Goal: Complete application form

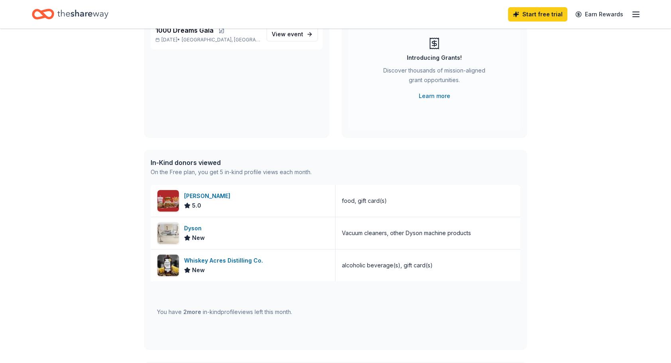
scroll to position [159, 0]
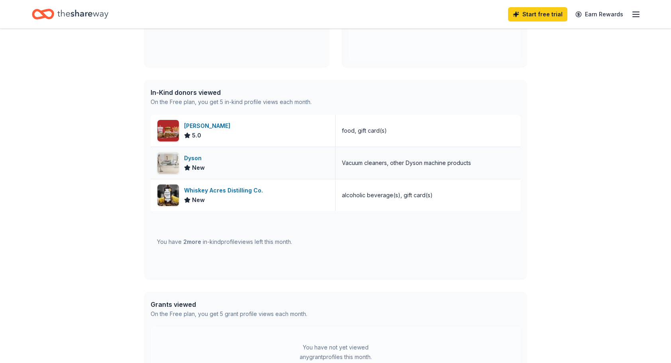
click at [230, 159] on div "Dyson New" at bounding box center [243, 163] width 185 height 32
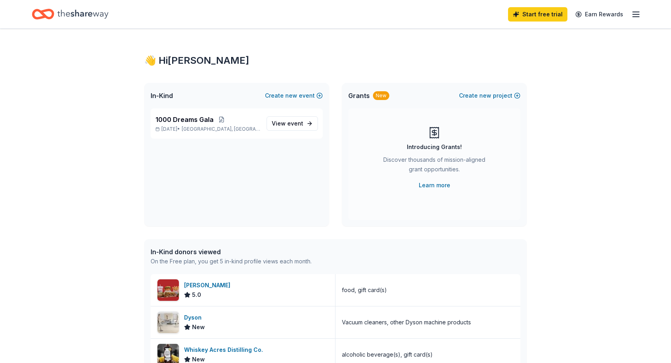
scroll to position [0, 0]
click at [292, 121] on span "event" at bounding box center [295, 123] width 16 height 7
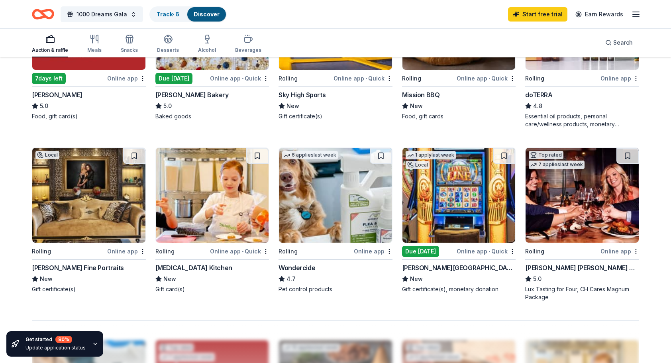
scroll to position [359, 0]
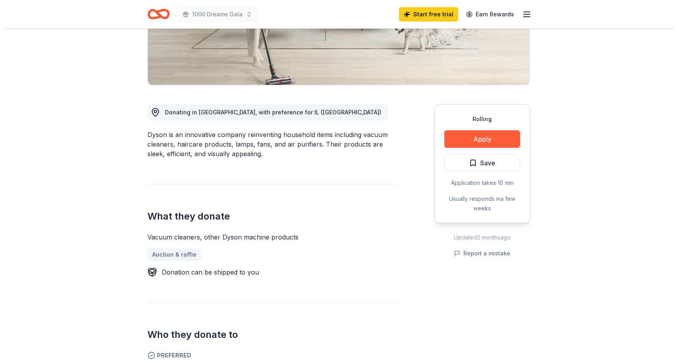
scroll to position [159, 0]
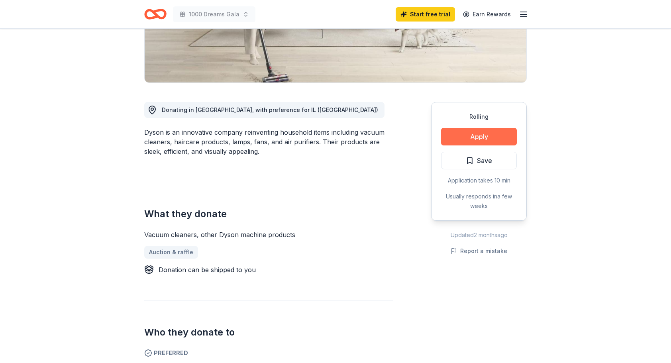
click at [461, 134] on button "Apply" at bounding box center [479, 137] width 76 height 18
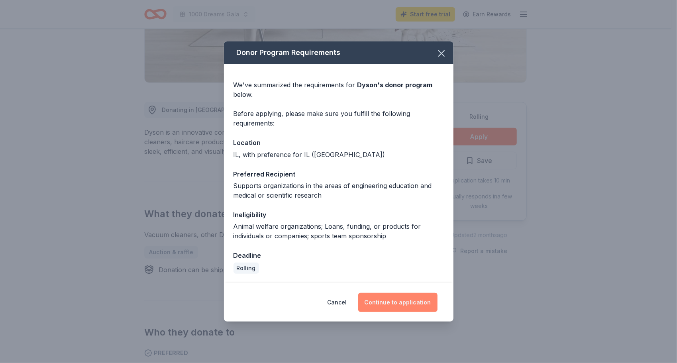
click at [399, 299] on button "Continue to application" at bounding box center [397, 302] width 79 height 19
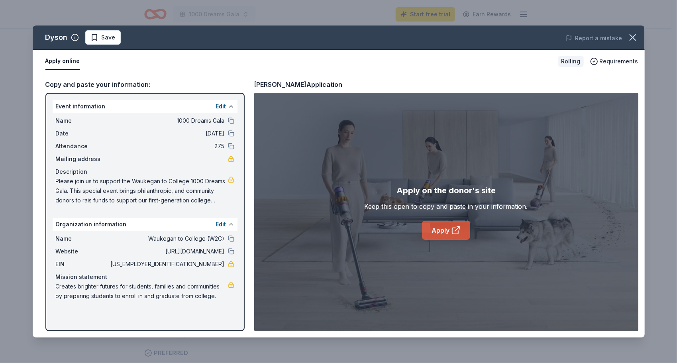
click at [437, 227] on link "Apply" at bounding box center [446, 230] width 48 height 19
